Goal: Transaction & Acquisition: Purchase product/service

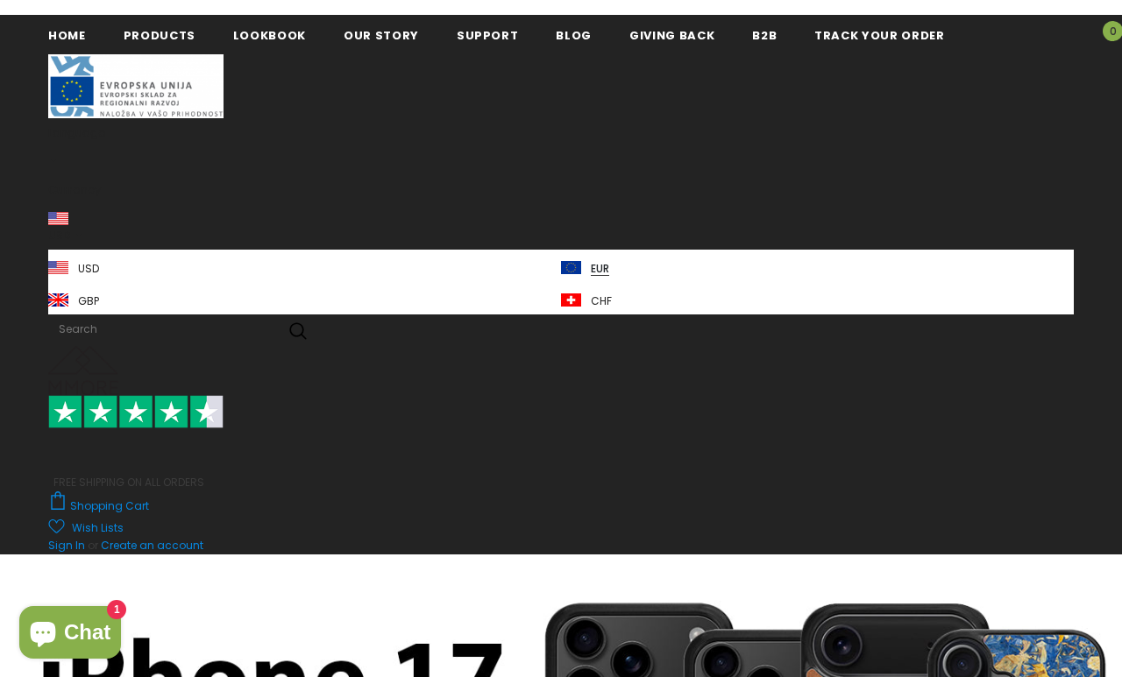
scroll to position [8, 0]
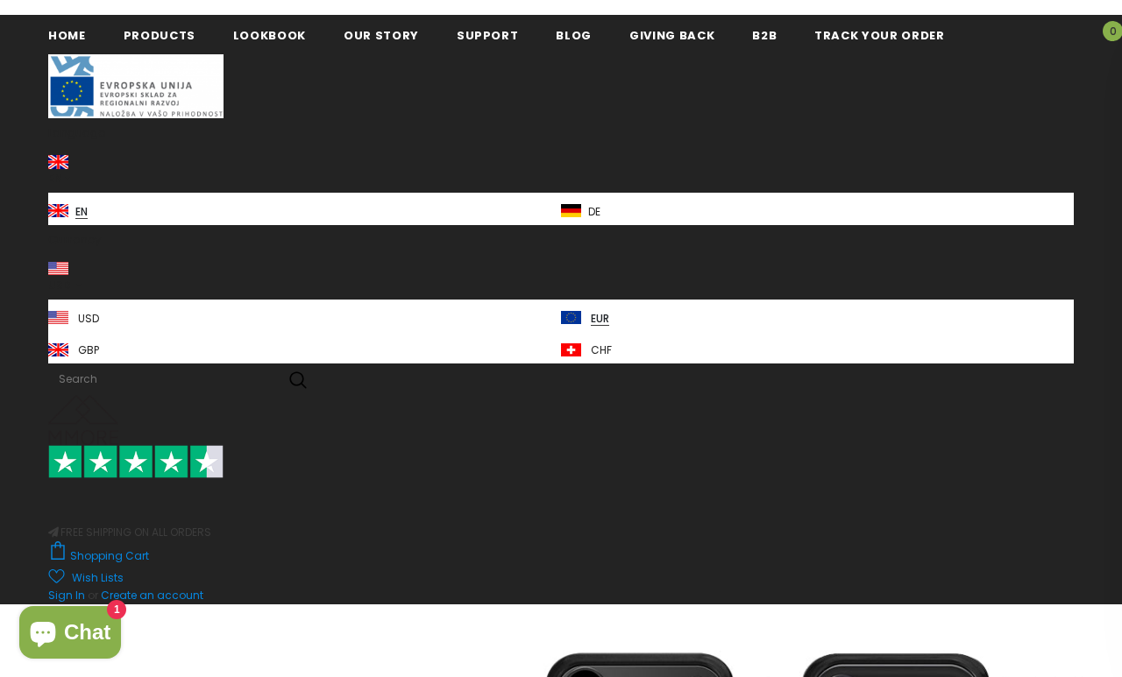
click at [158, 33] on span "Products" at bounding box center [160, 35] width 72 height 17
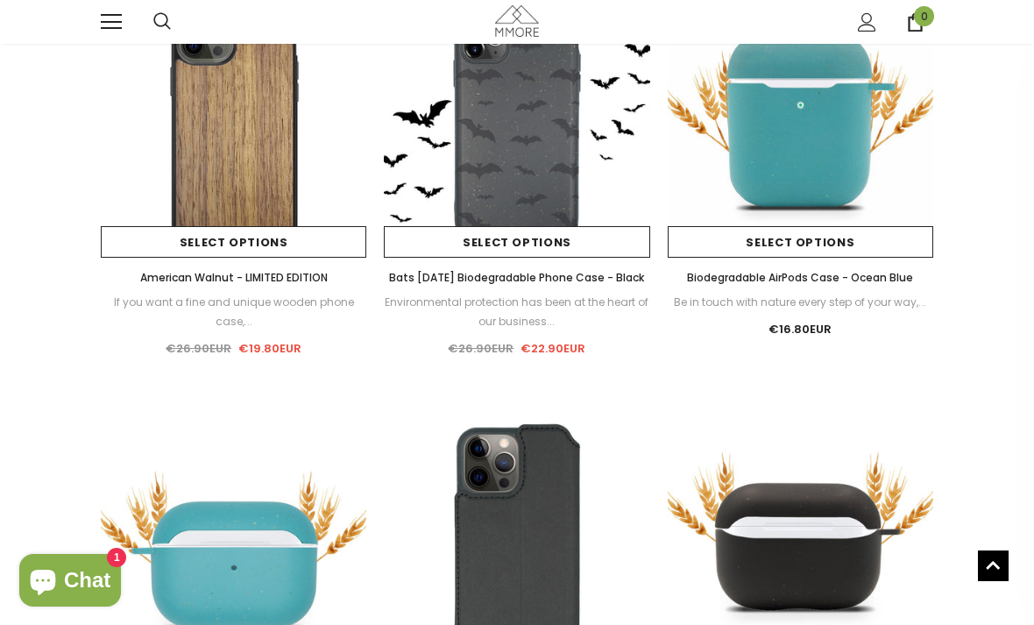
scroll to position [654, 0]
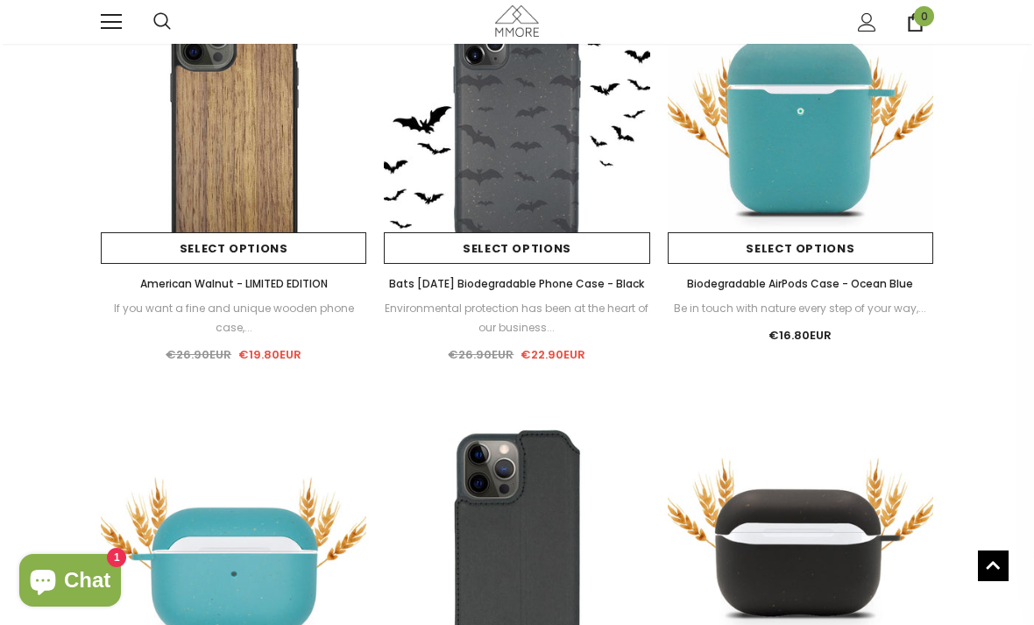
click at [839, 156] on img at bounding box center [800, 128] width 265 height 265
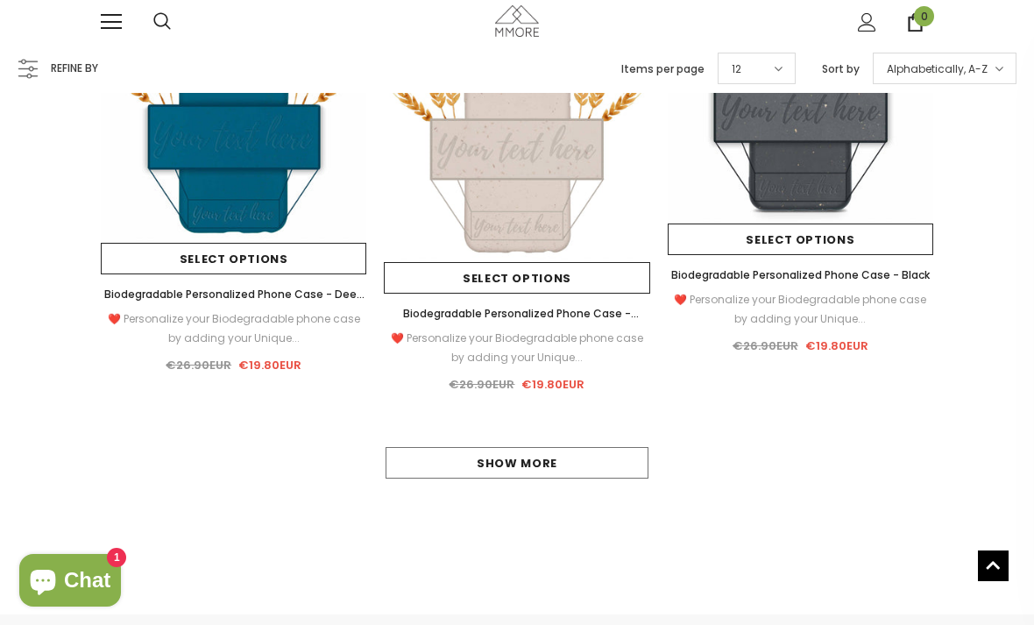
scroll to position [1487, 0]
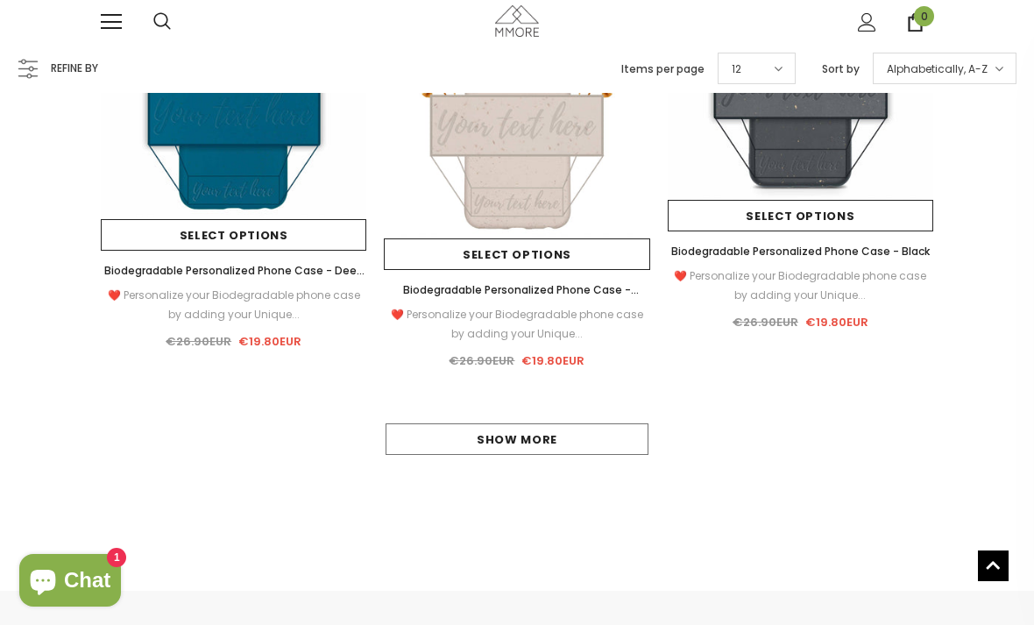
click at [421, 430] on link "Show more" at bounding box center [517, 439] width 263 height 32
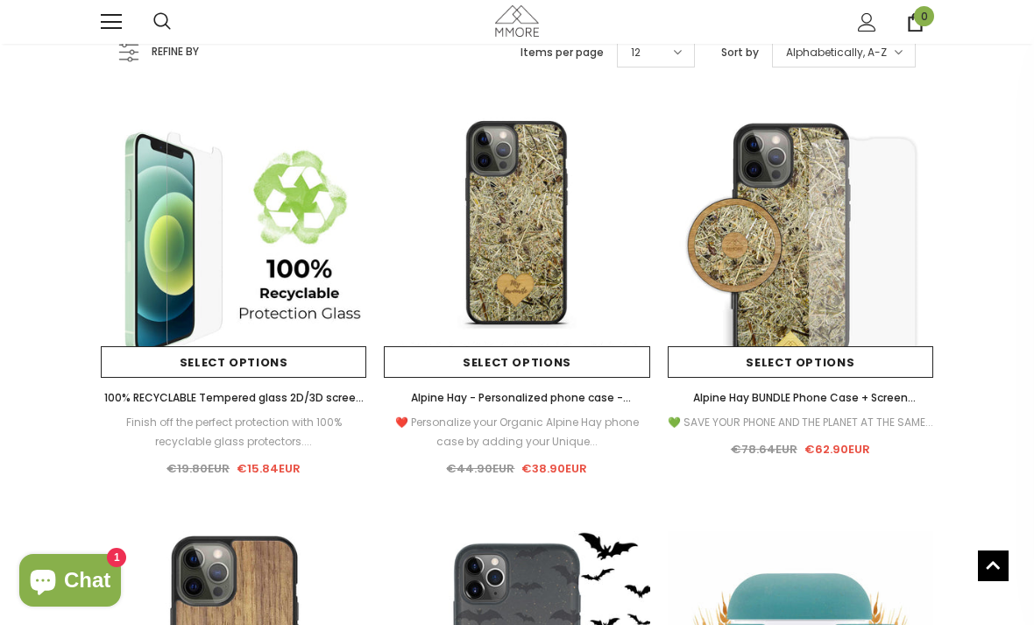
scroll to position [0, 0]
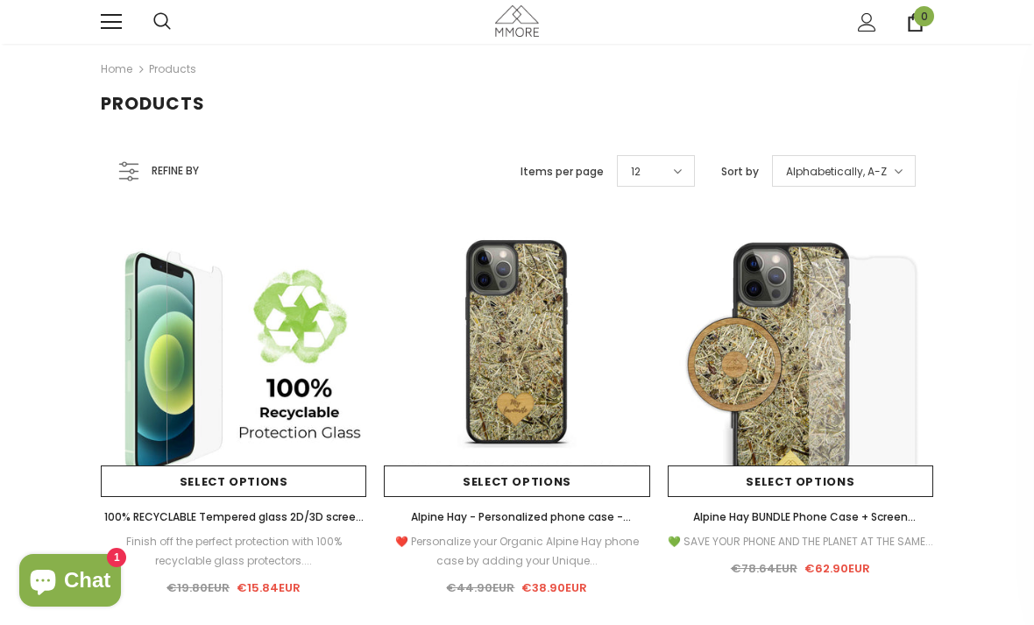
click at [117, 16] on span at bounding box center [111, 15] width 21 height 2
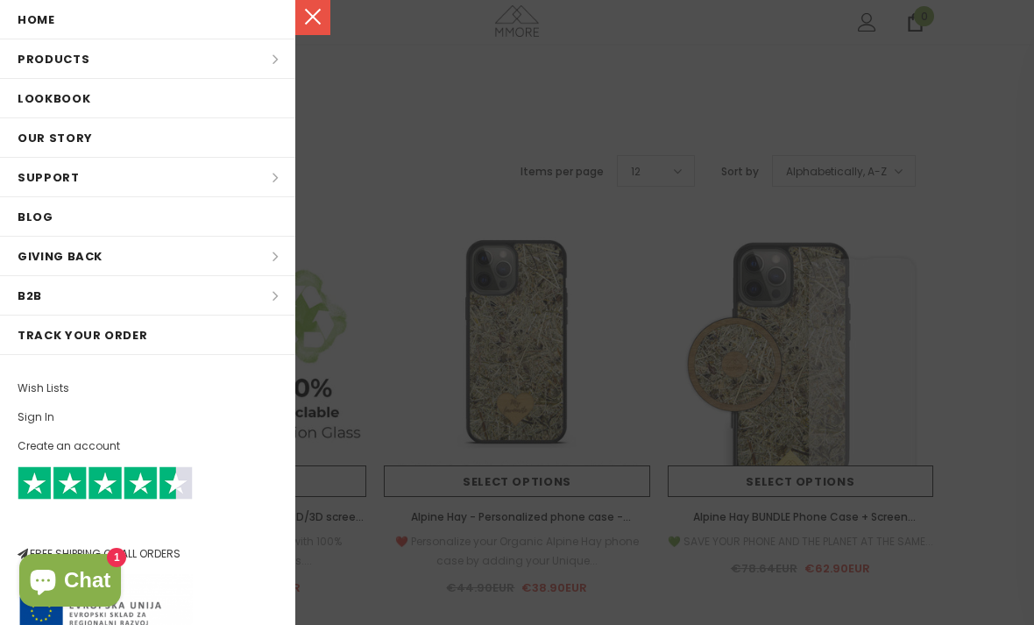
click at [35, 58] on li "Products Products All Products All Collections BUNDLES Organic Collection Wood …" at bounding box center [147, 58] width 295 height 39
click at [54, 66] on li "Products Products All Products All Collections BUNDLES Organic Collection Wood …" at bounding box center [147, 58] width 295 height 39
click at [278, 53] on li "Products Products All Products All Collections BUNDLES Organic Collection Wood …" at bounding box center [147, 58] width 295 height 39
click at [271, 60] on li "Products Products All Products All Collections BUNDLES Organic Collection Wood …" at bounding box center [147, 58] width 295 height 39
click at [160, 64] on li "Products Products All Products All Collections BUNDLES Organic Collection Wood …" at bounding box center [147, 58] width 295 height 39
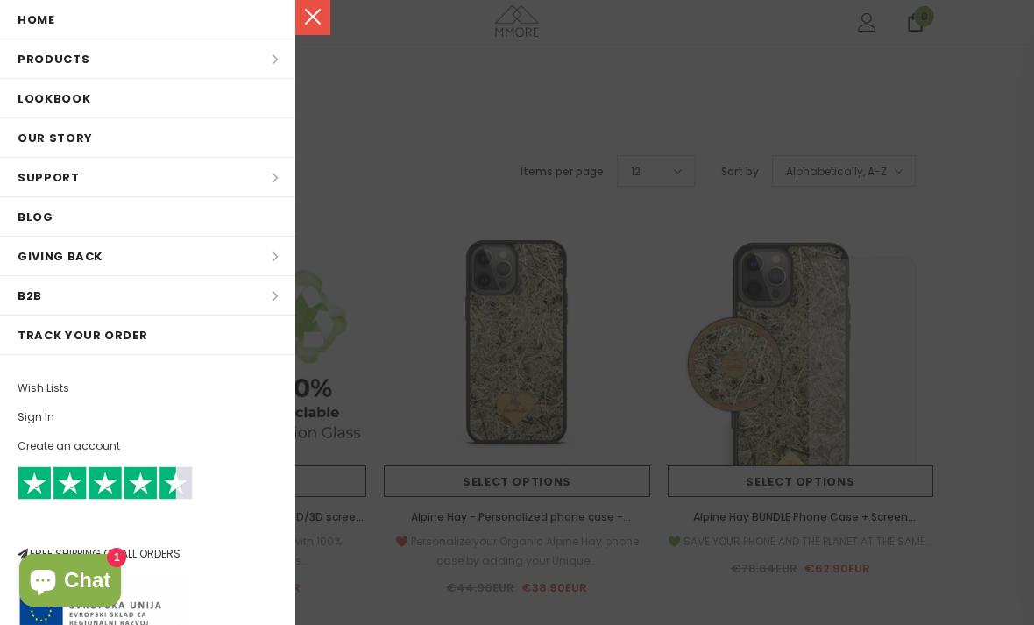
click at [390, 123] on div at bounding box center [517, 312] width 1034 height 625
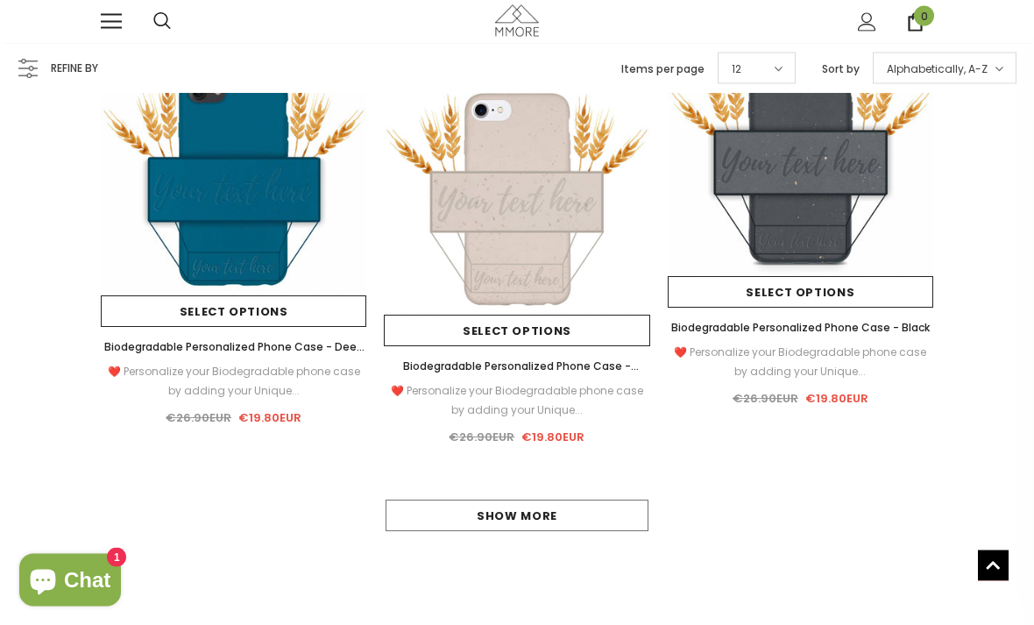
scroll to position [1445, 0]
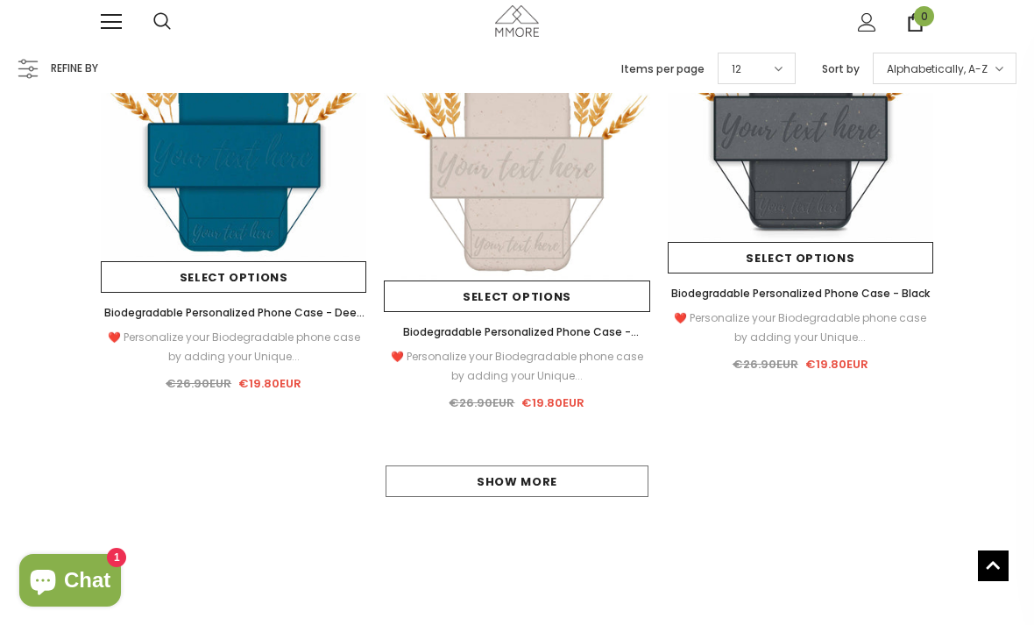
click at [433, 488] on link "Show more" at bounding box center [517, 481] width 263 height 32
click at [429, 475] on link "Show more" at bounding box center [517, 481] width 263 height 32
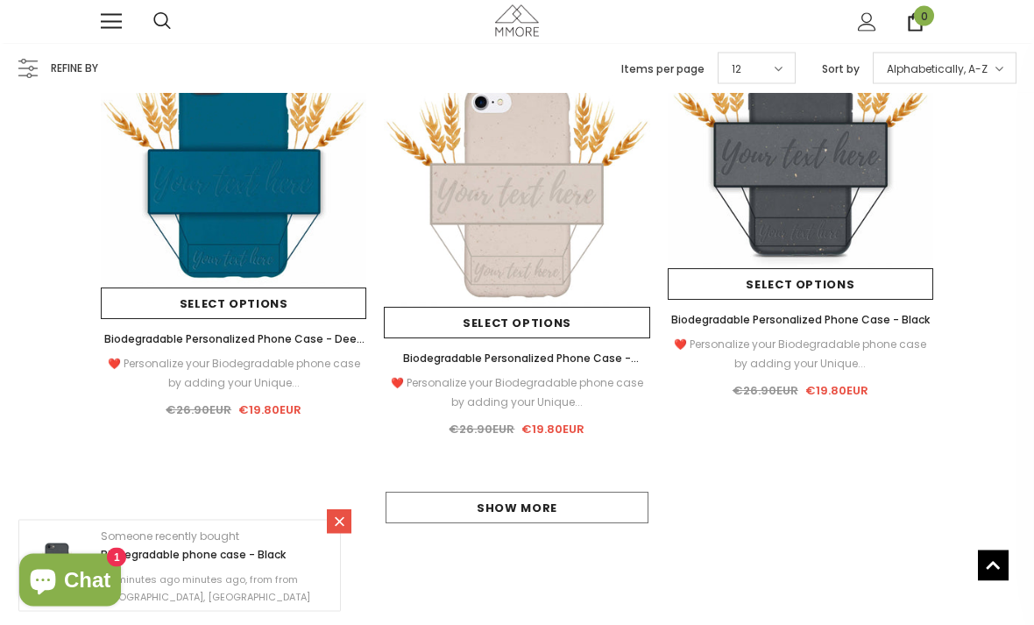
scroll to position [1449, 0]
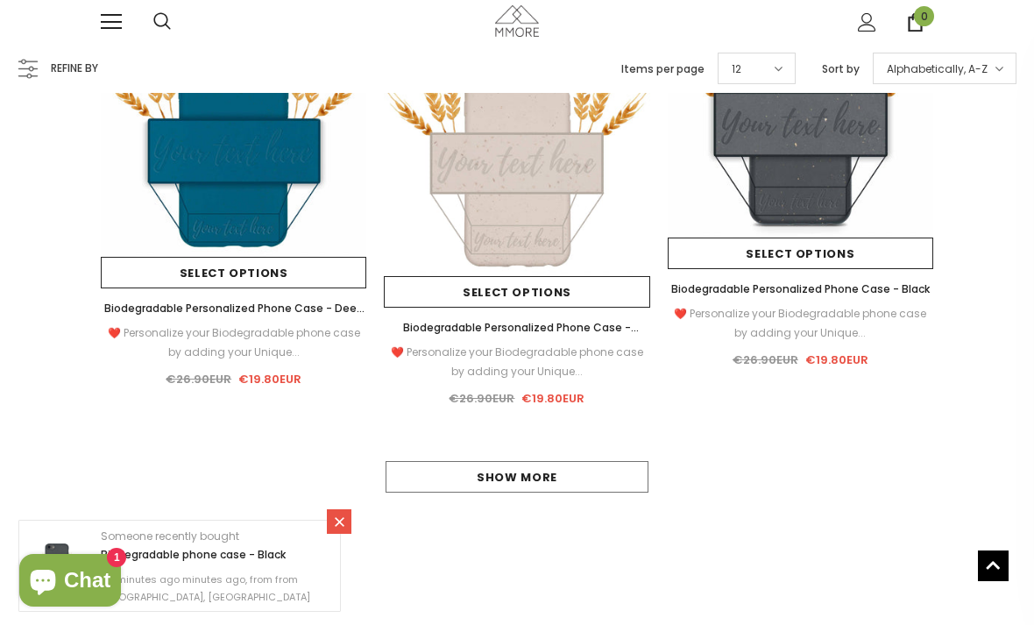
click at [479, 487] on link "Show more" at bounding box center [517, 477] width 263 height 32
click at [477, 471] on link "Show more" at bounding box center [517, 477] width 263 height 32
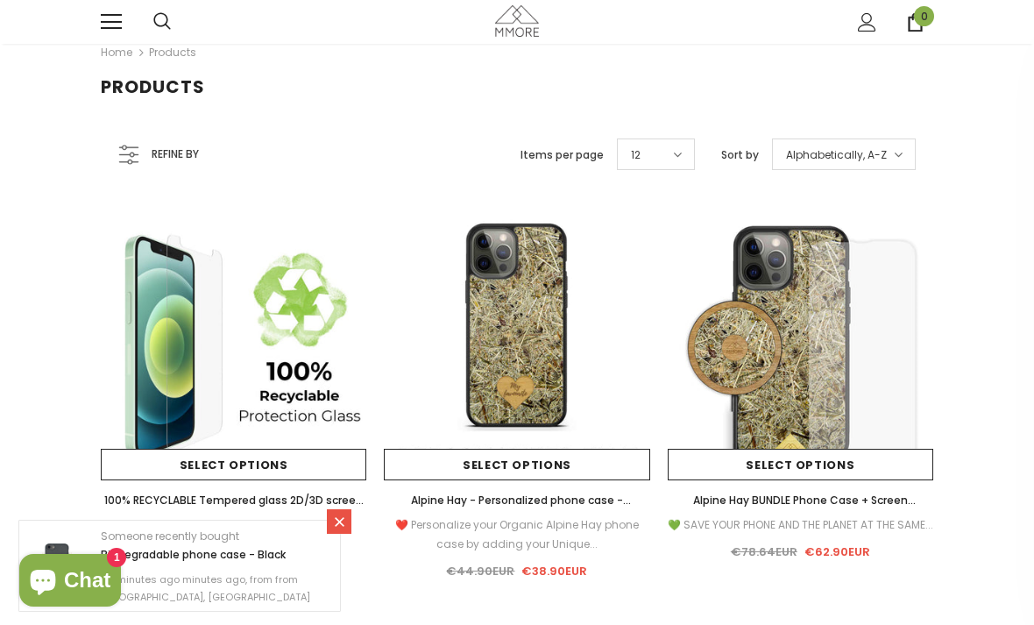
scroll to position [0, 0]
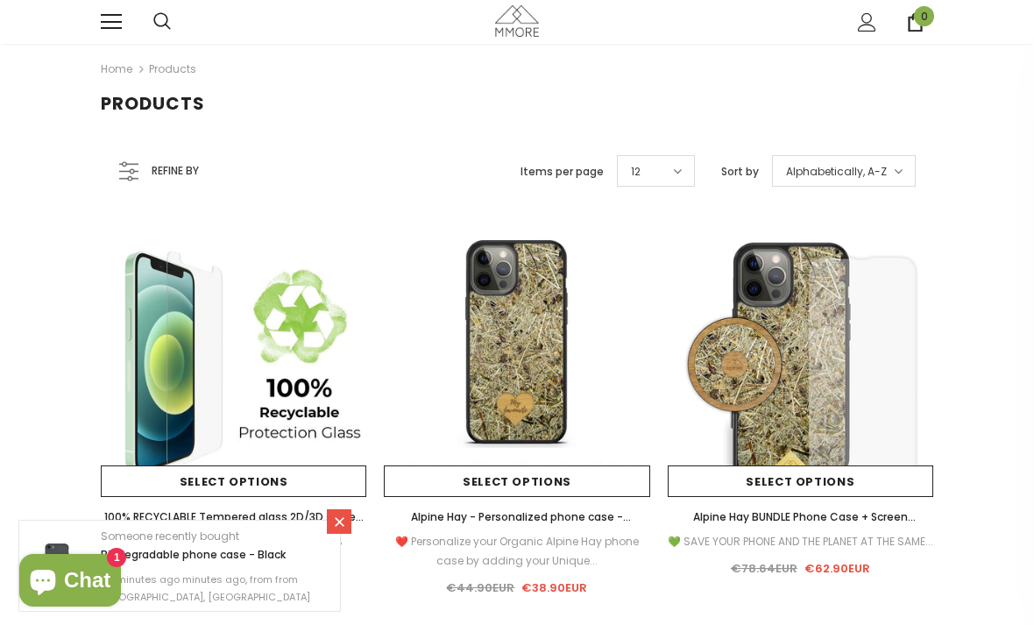
click at [104, 30] on link at bounding box center [111, 21] width 21 height 21
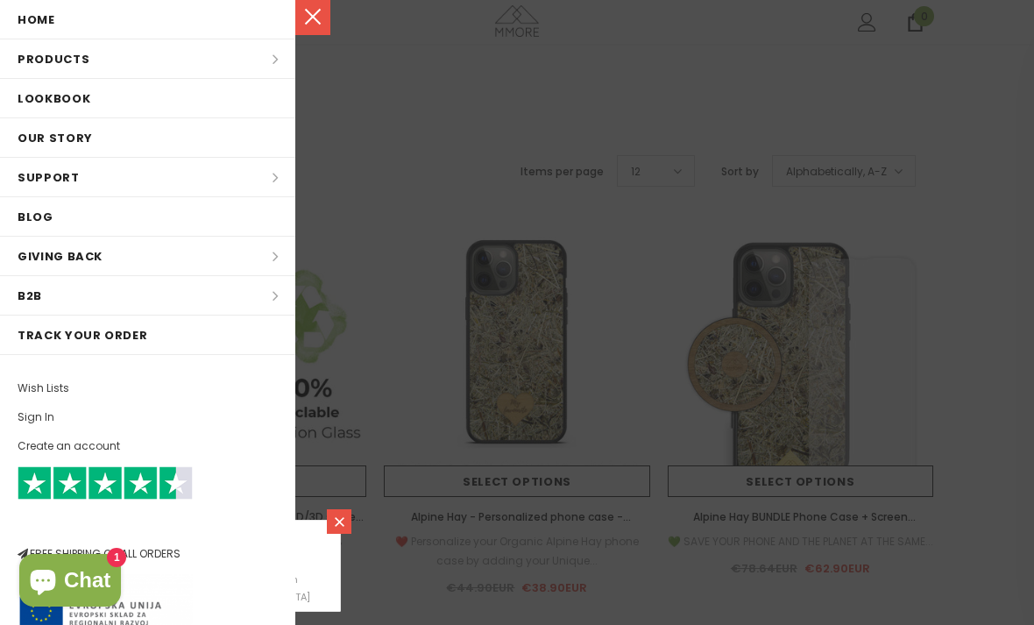
click at [43, 67] on li "Products Products All Products All Collections BUNDLES Organic Collection Wood …" at bounding box center [147, 58] width 295 height 39
click at [45, 61] on li "Products Products All Products All Collections BUNDLES Organic Collection Wood …" at bounding box center [147, 58] width 295 height 39
click at [66, 62] on li "Products Products All Products All Collections BUNDLES Organic Collection Wood …" at bounding box center [147, 58] width 295 height 39
click at [86, 63] on li "Products Products All Products All Collections BUNDLES Organic Collection Wood …" at bounding box center [147, 58] width 295 height 39
click at [53, 66] on li "Products Products All Products All Collections BUNDLES Organic Collection Wood …" at bounding box center [147, 58] width 295 height 39
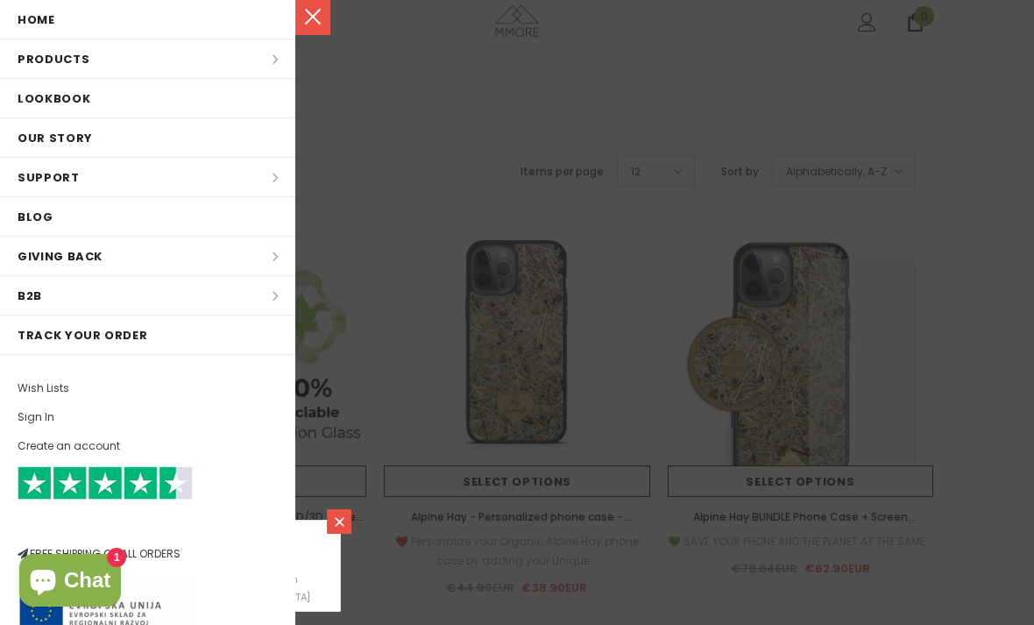
click at [47, 67] on li "Products Products All Products All Collections BUNDLES Organic Collection Wood …" at bounding box center [147, 58] width 295 height 39
click at [66, 68] on li "Products Products All Products All Collections BUNDLES Organic Collection Wood …" at bounding box center [147, 58] width 295 height 39
click at [64, 68] on li "Products Products All Products All Collections BUNDLES Organic Collection Wood …" at bounding box center [147, 58] width 295 height 39
click at [60, 69] on li "Products Products All Products All Collections BUNDLES Organic Collection Wood …" at bounding box center [147, 58] width 295 height 39
click at [67, 67] on li "Products Products All Products All Collections BUNDLES Organic Collection Wood …" at bounding box center [147, 58] width 295 height 39
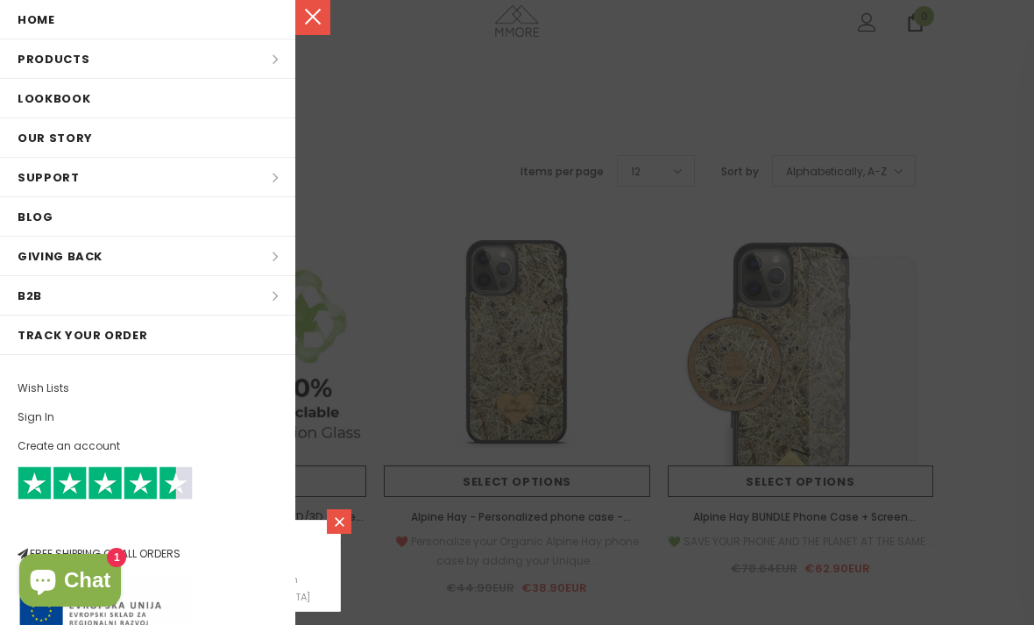
click at [71, 65] on li "Products Products All Products All Collections BUNDLES Organic Collection Wood …" at bounding box center [147, 58] width 295 height 39
click at [279, 65] on li "Products Products All Products All Collections BUNDLES Organic Collection Wood …" at bounding box center [147, 58] width 295 height 39
click at [272, 63] on li "Products Products All Products All Collections BUNDLES Organic Collection Wood …" at bounding box center [147, 58] width 295 height 39
click at [258, 81] on link "Lookbook" at bounding box center [147, 98] width 295 height 39
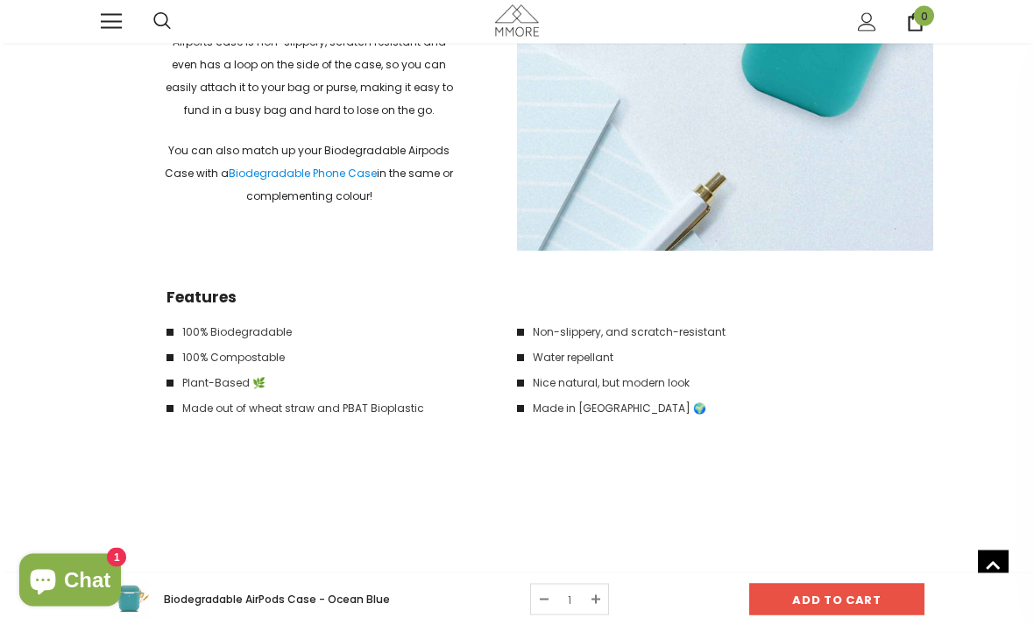
scroll to position [2266, 0]
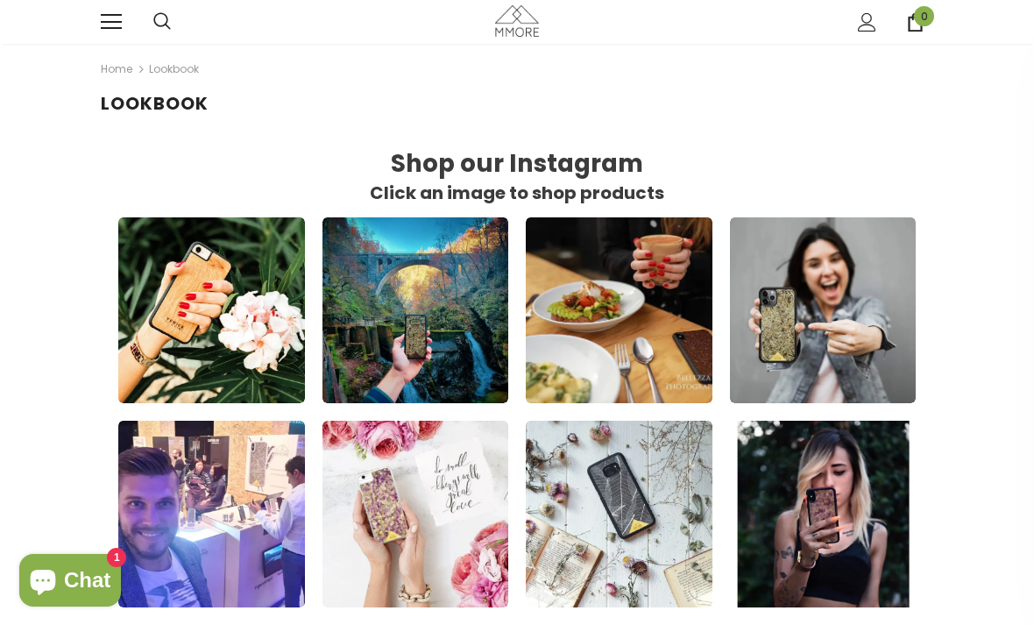
scroll to position [867, 832]
click at [95, 31] on div "Trending iPhone Samsung" at bounding box center [517, 22] width 850 height 44
click at [96, 30] on div "Trending iPhone Samsung" at bounding box center [517, 22] width 850 height 44
click at [138, 31] on div at bounding box center [127, 22] width 53 height 44
click at [121, 23] on link at bounding box center [111, 21] width 21 height 21
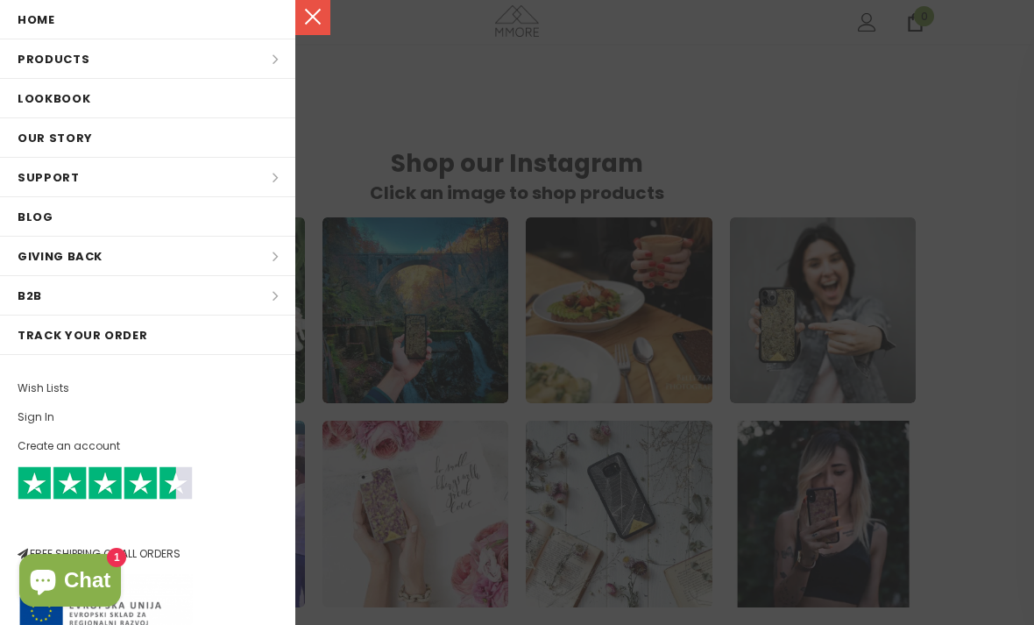
click at [115, 28] on link "Home" at bounding box center [147, 19] width 295 height 39
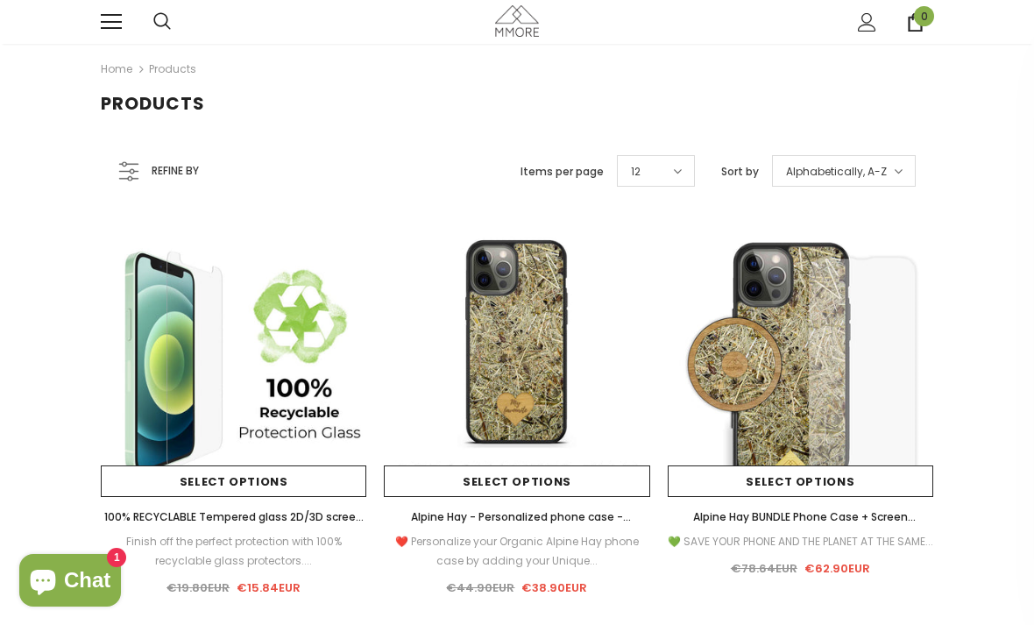
click at [118, 26] on link at bounding box center [111, 21] width 21 height 21
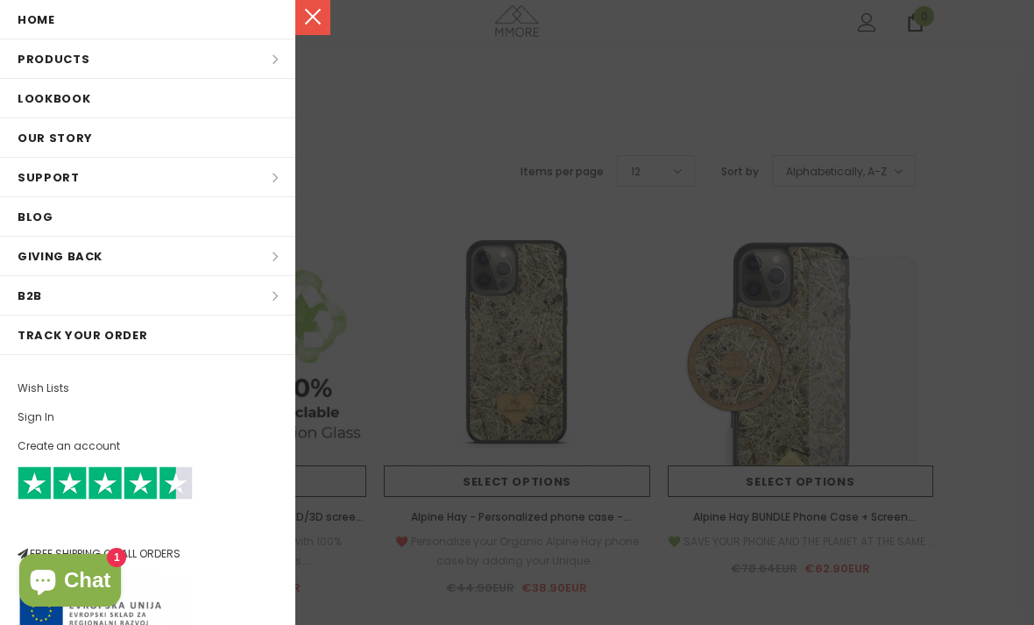
click at [40, 61] on li "Products Products All Products All Collections BUNDLES Organic Collection Wood …" at bounding box center [147, 58] width 295 height 39
click at [66, 61] on li "Products Products All Products All Collections BUNDLES Organic Collection Wood …" at bounding box center [147, 58] width 295 height 39
click at [272, 62] on li "Products Products All Products All Collections BUNDLES Organic Collection Wood …" at bounding box center [147, 58] width 295 height 39
click at [266, 67] on li "Products Products All Products All Collections BUNDLES Organic Collection Wood …" at bounding box center [147, 58] width 295 height 39
click at [266, 66] on li "Products Products All Products All Collections BUNDLES Organic Collection Wood …" at bounding box center [147, 58] width 295 height 39
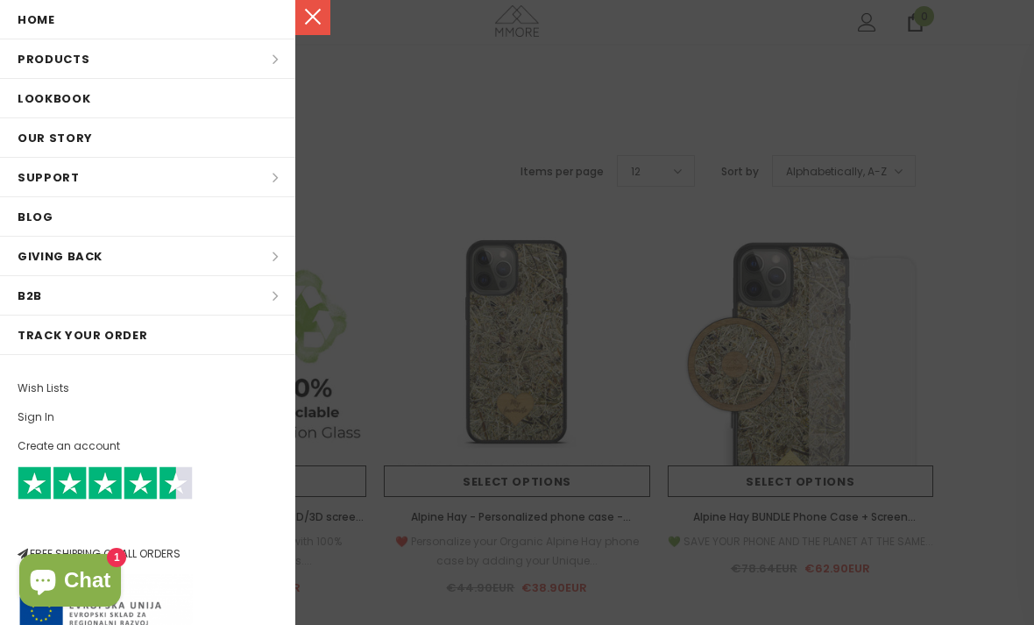
click at [402, 156] on div at bounding box center [517, 312] width 1034 height 625
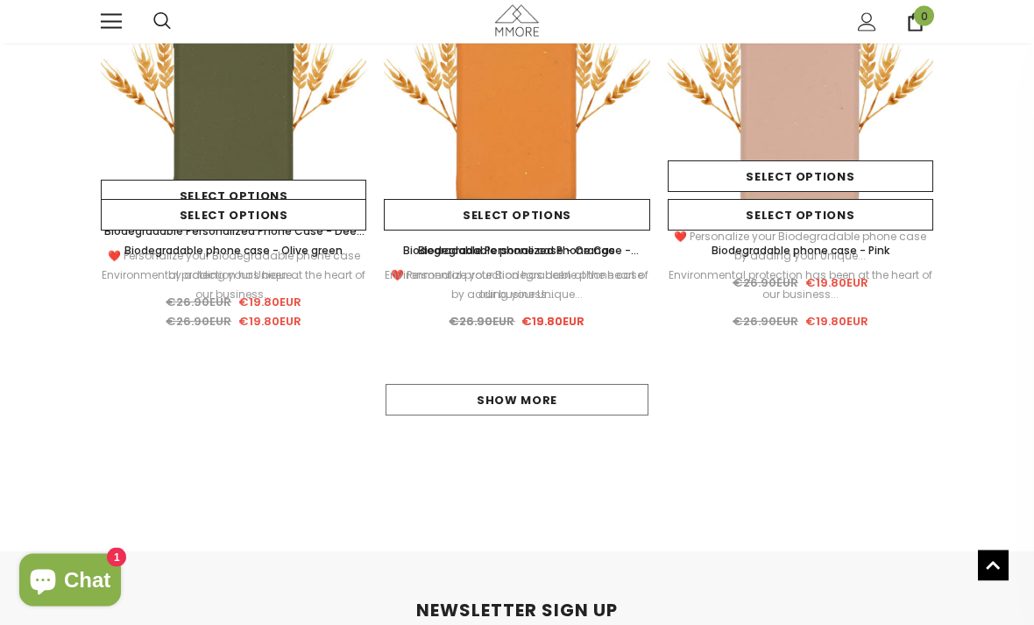
scroll to position [1522, 0]
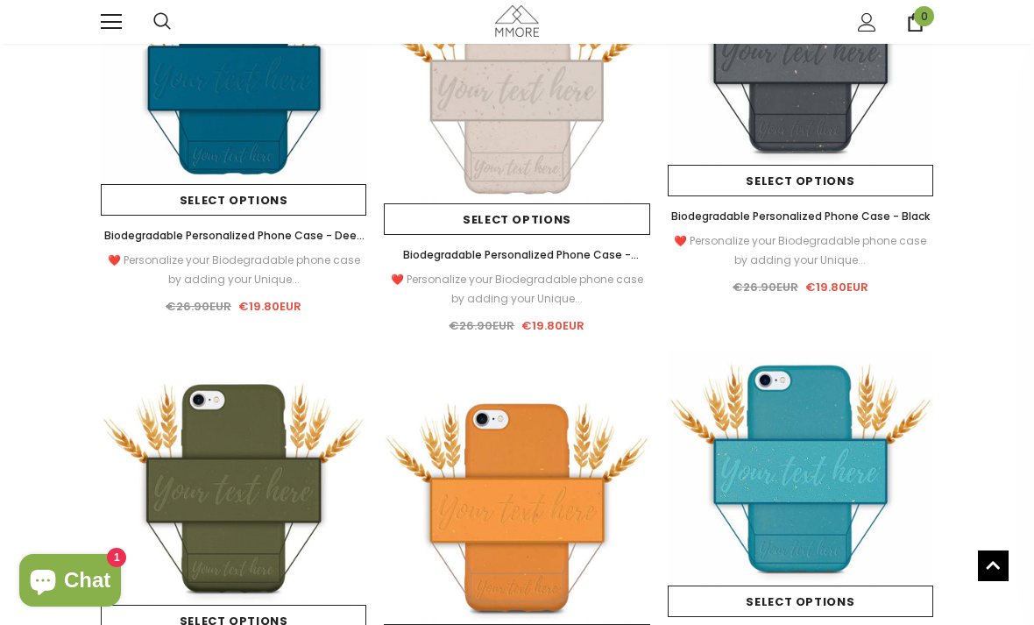
click at [479, 409] on img at bounding box center [516, 520] width 265 height 265
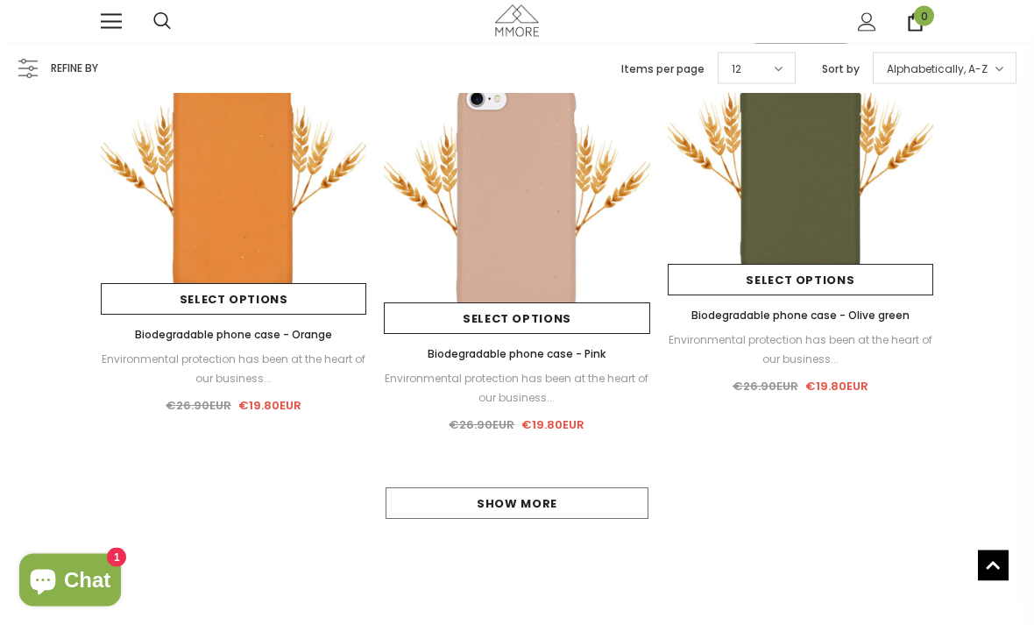
scroll to position [3117, 0]
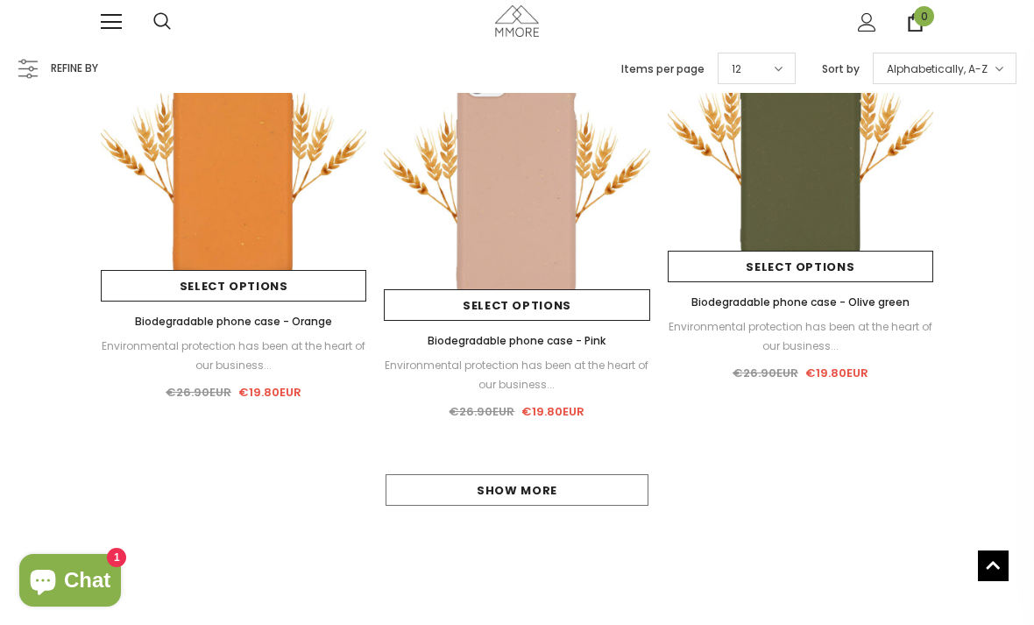
click at [423, 489] on link "Show more" at bounding box center [517, 490] width 263 height 32
click at [421, 496] on link "Show more" at bounding box center [517, 490] width 263 height 32
click at [427, 490] on link "Show more" at bounding box center [517, 490] width 263 height 32
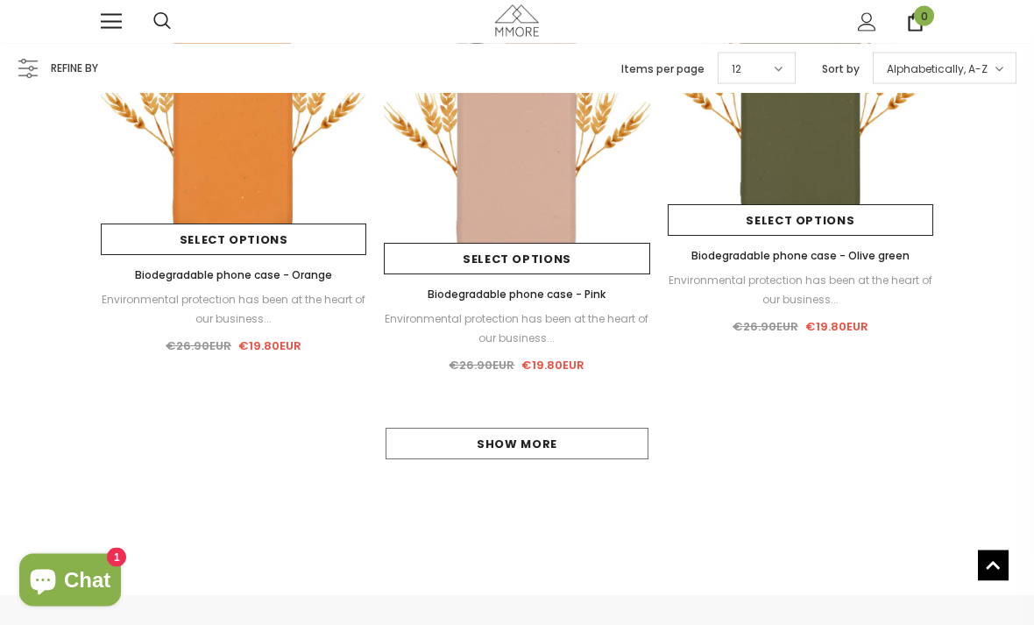
scroll to position [3149, 0]
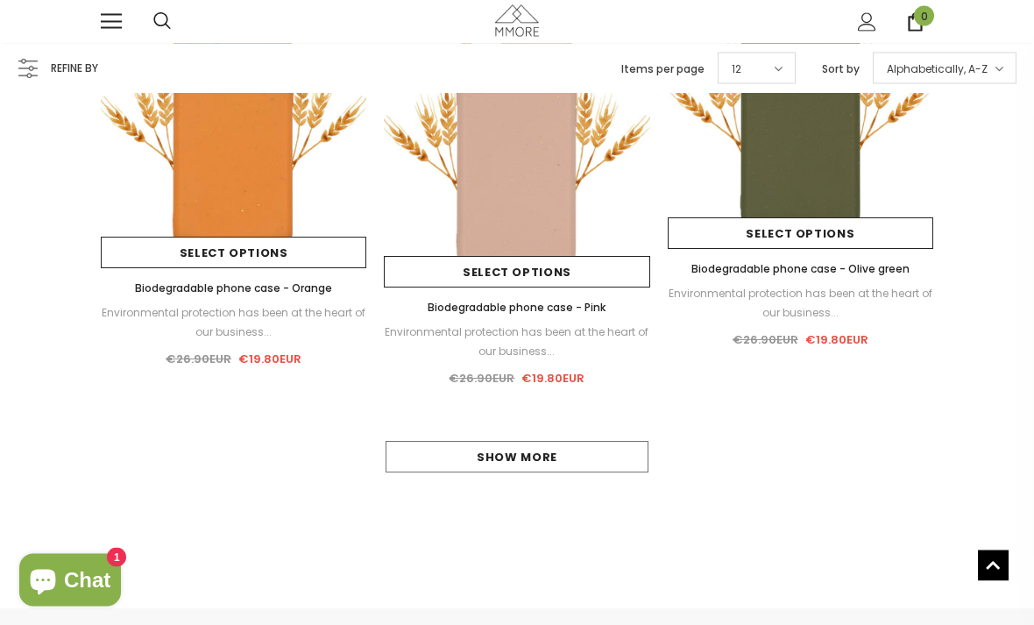
click at [424, 457] on link "Show more" at bounding box center [517, 458] width 263 height 32
click at [450, 450] on link "Show more" at bounding box center [517, 458] width 263 height 32
click at [450, 448] on link "Show more" at bounding box center [517, 458] width 263 height 32
click at [448, 452] on link "Show more" at bounding box center [517, 458] width 263 height 32
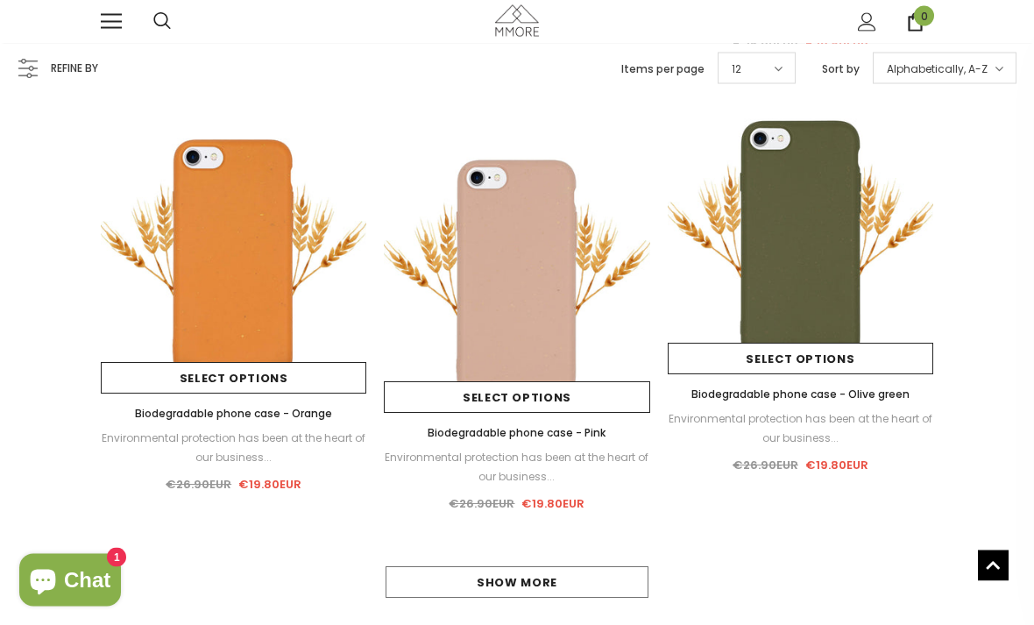
scroll to position [3087, 0]
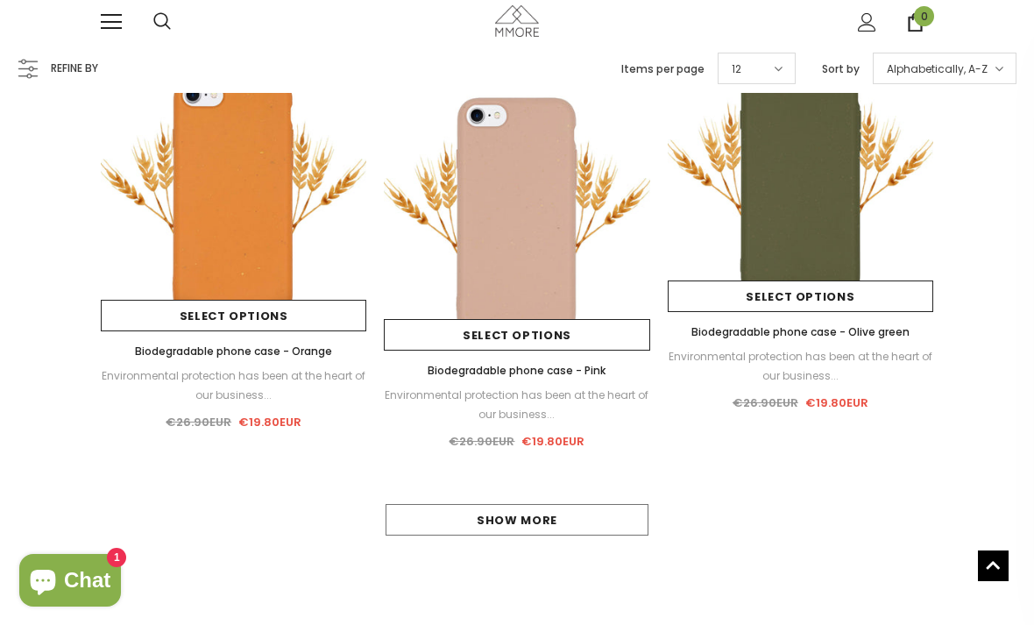
click at [424, 513] on link "Show more" at bounding box center [517, 520] width 263 height 32
click at [421, 523] on link "Show more" at bounding box center [517, 520] width 263 height 32
click at [422, 520] on link "Show more" at bounding box center [517, 520] width 263 height 32
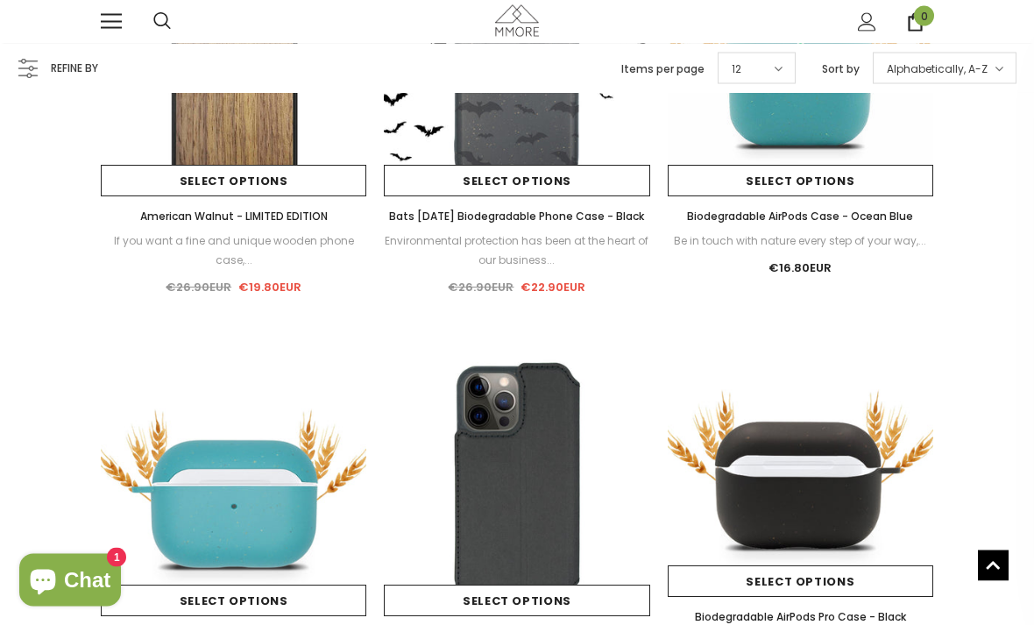
scroll to position [721, 0]
click at [770, 473] on img at bounding box center [800, 462] width 265 height 265
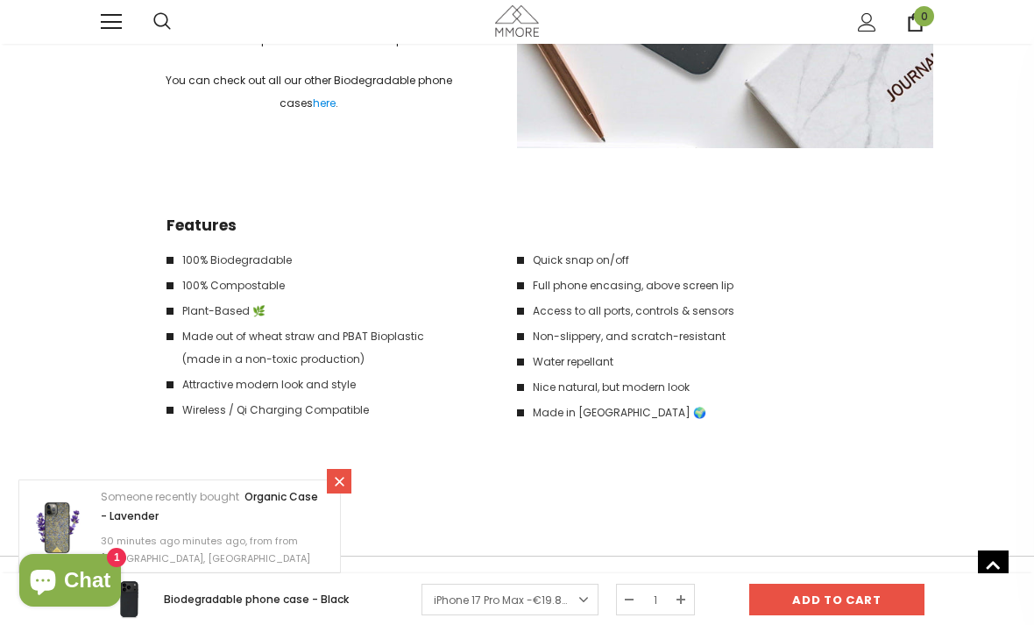
scroll to position [2262, 0]
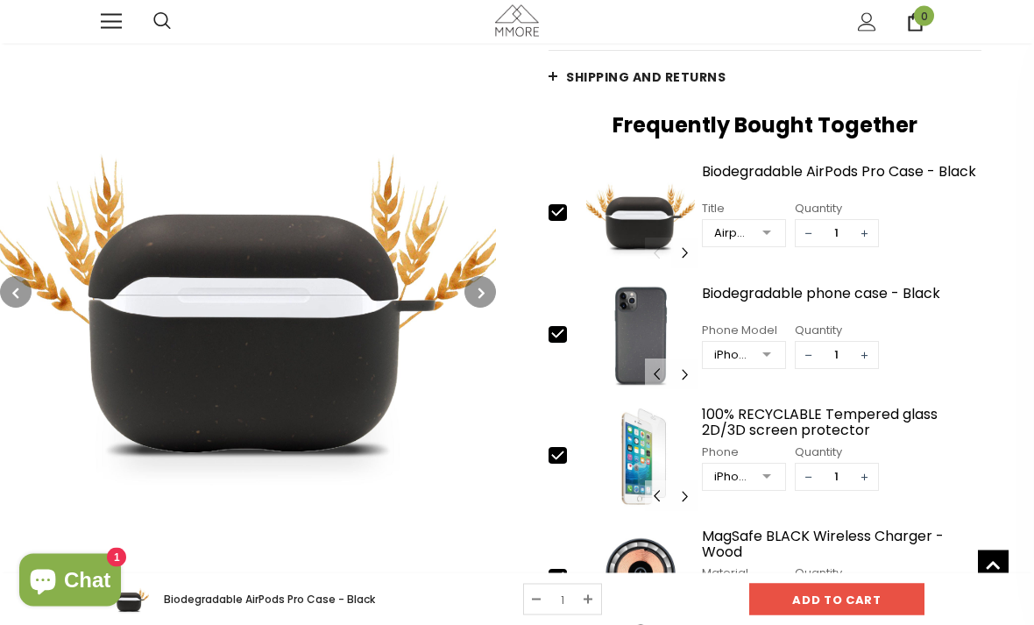
scroll to position [404, 0]
